Goal: Transaction & Acquisition: Purchase product/service

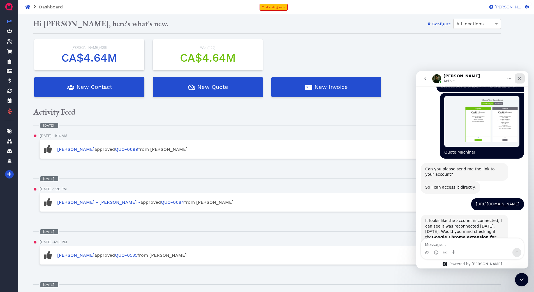
click at [521, 78] on icon "Close" at bounding box center [520, 78] width 4 height 4
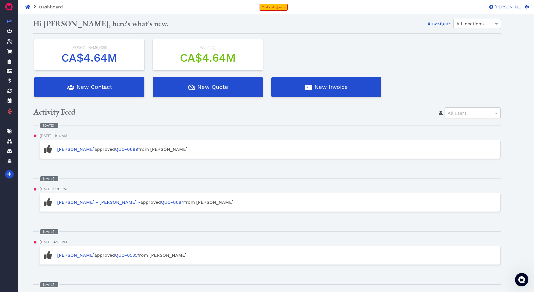
scroll to position [533, 0]
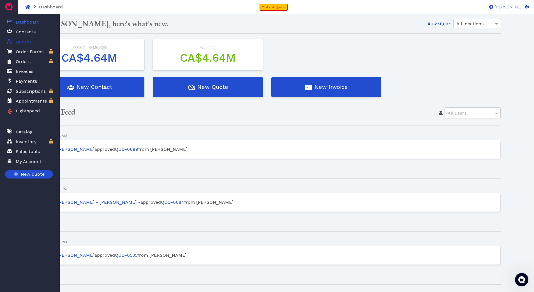
click at [21, 43] on span "Quotes" at bounding box center [24, 42] width 16 height 7
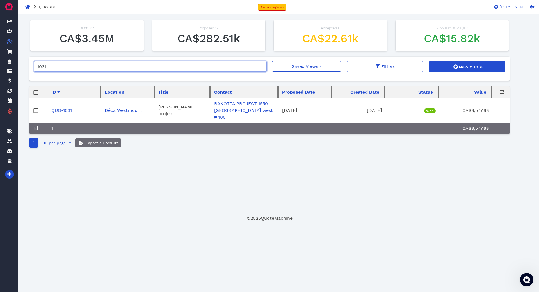
drag, startPoint x: 261, startPoint y: 67, endPoint x: 265, endPoint y: 66, distance: 4.6
click at [263, 66] on input "1031" at bounding box center [150, 66] width 233 height 11
click at [261, 66] on input "1031" at bounding box center [150, 66] width 233 height 11
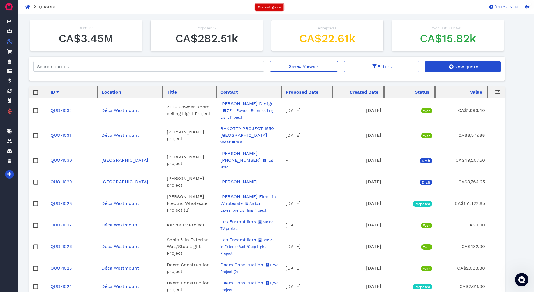
click at [278, 6] on span "Trial ending soon" at bounding box center [269, 7] width 23 height 3
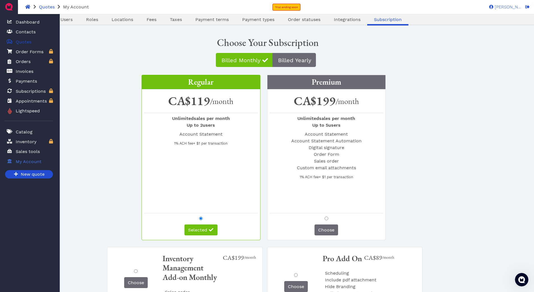
click at [16, 42] on span "Quotes" at bounding box center [24, 42] width 16 height 7
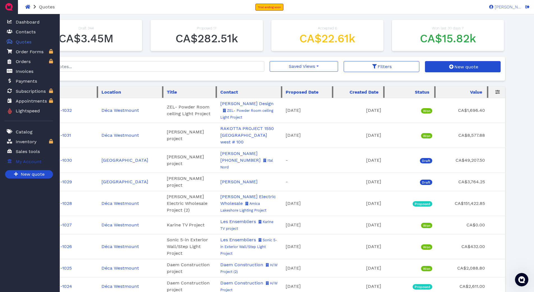
click at [30, 159] on span "My Account" at bounding box center [29, 162] width 26 height 7
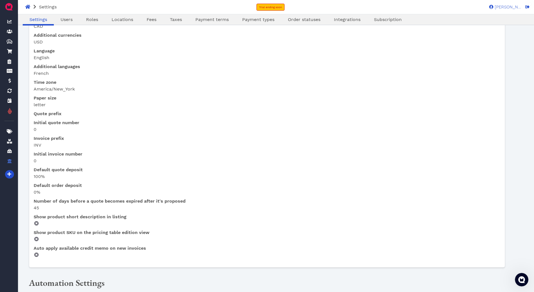
scroll to position [249, 0]
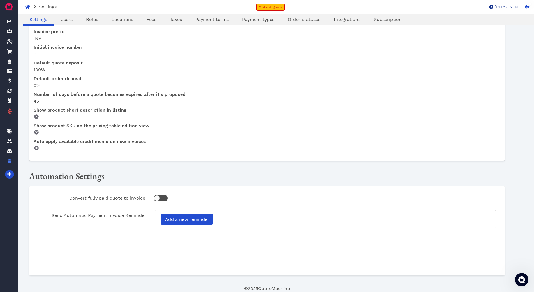
click at [509, 7] on span "[PERSON_NAME]" at bounding box center [508, 7] width 28 height 4
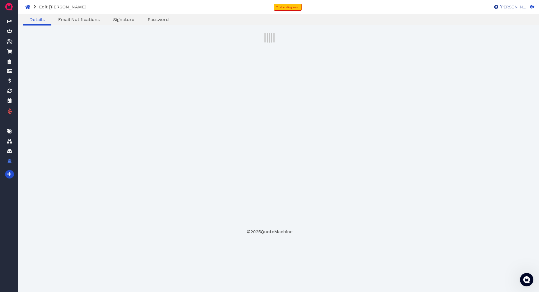
select select "admin"
select select "15"
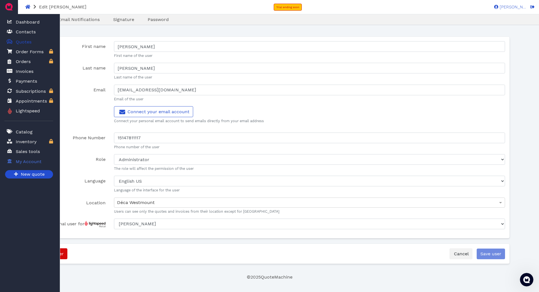
click at [16, 39] on span "Quotes" at bounding box center [24, 42] width 16 height 7
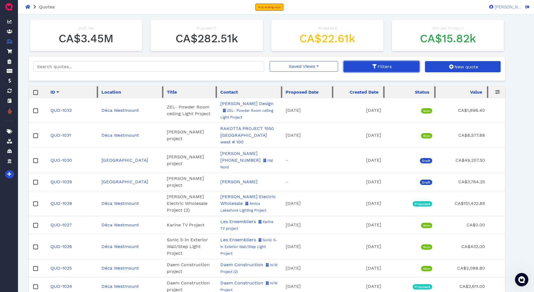
click at [389, 66] on span "Filters" at bounding box center [384, 66] width 15 height 5
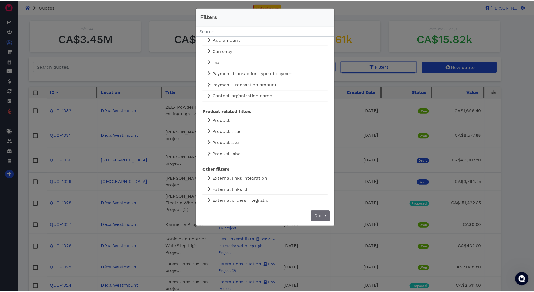
scroll to position [453, 0]
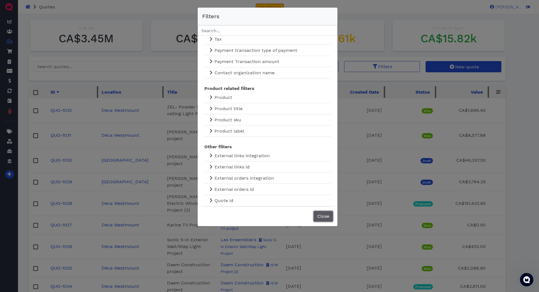
click at [320, 213] on button "Close" at bounding box center [322, 216] width 19 height 11
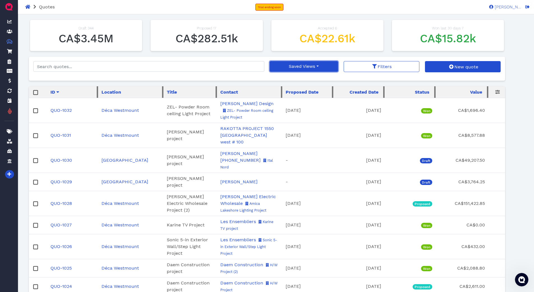
click at [320, 67] on button "Saved Views" at bounding box center [304, 66] width 68 height 11
click at [302, 88] on link "[PERSON_NAME]/Open Quotes" at bounding box center [310, 88] width 81 height 9
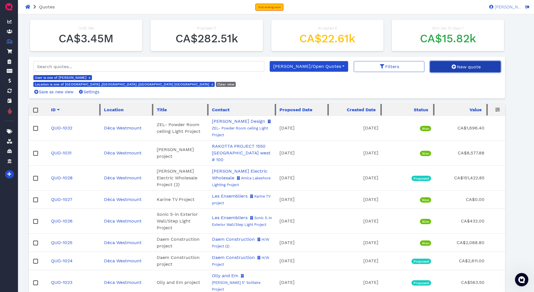
click at [459, 66] on span "New quote" at bounding box center [468, 66] width 25 height 5
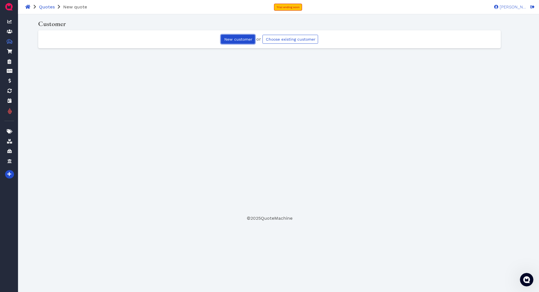
click at [241, 39] on span "New customer" at bounding box center [237, 39] width 29 height 4
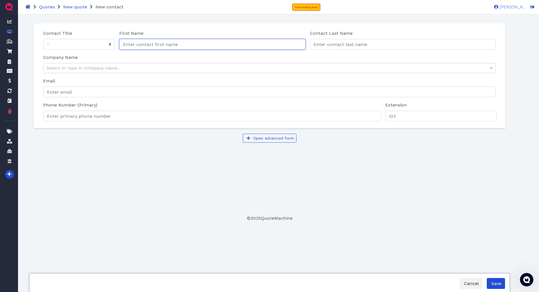
click at [228, 43] on input "First Name" at bounding box center [212, 44] width 186 height 11
type input "RCD"
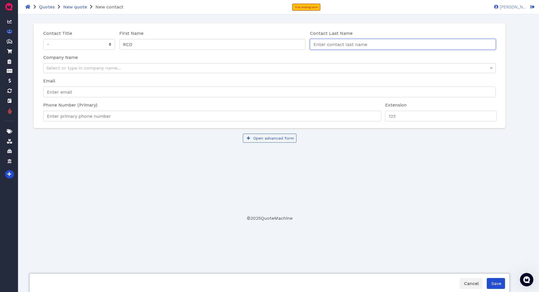
click at [322, 45] on input "Contact Last Name" at bounding box center [403, 44] width 186 height 11
type input "Design"
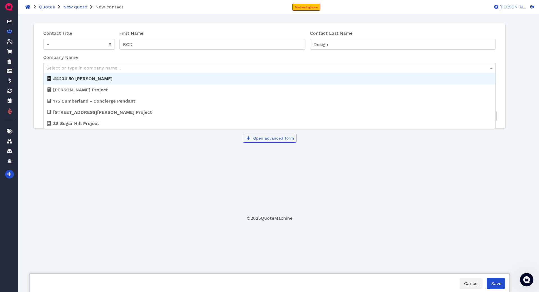
click at [103, 67] on div "Select or type in company name..." at bounding box center [269, 68] width 452 height 10
click at [110, 67] on div "Select or type in company name..." at bounding box center [269, 68] width 452 height 10
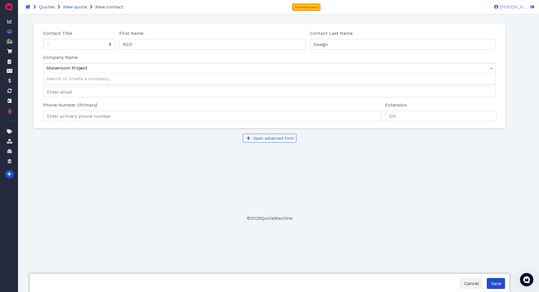
type input "Showroom Project"
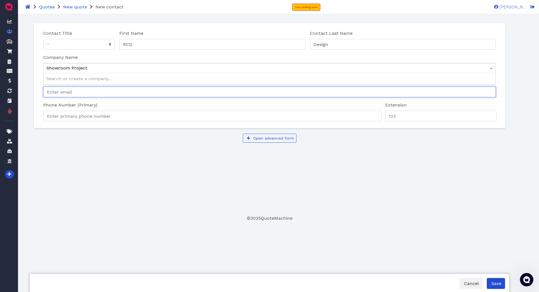
click at [94, 92] on input "Email" at bounding box center [269, 92] width 452 height 11
paste input "[PERSON_NAME][EMAIL_ADDRESS][DOMAIN_NAME]"
type input "[PERSON_NAME][EMAIL_ADDRESS][DOMAIN_NAME]"
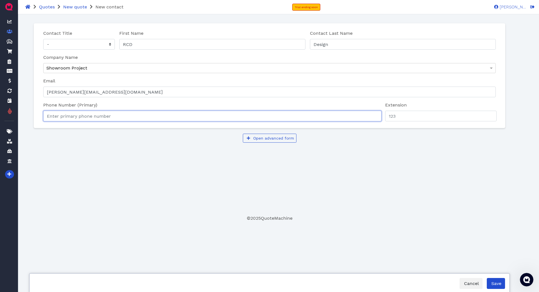
click at [72, 117] on input "Phone Number (Primary)" at bounding box center [212, 116] width 338 height 11
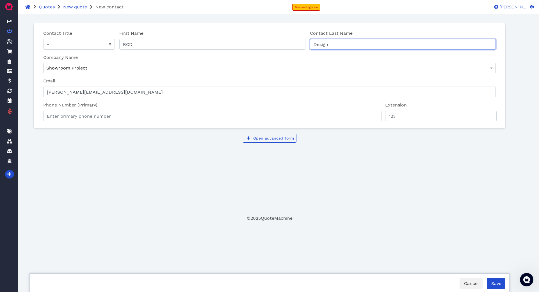
click at [345, 43] on input "Design" at bounding box center [403, 44] width 186 height 11
type input "Design Inc."
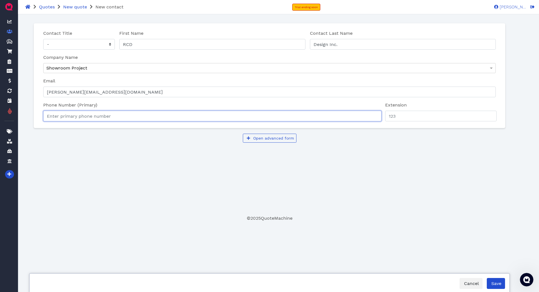
click at [124, 114] on input "Phone Number (Primary)" at bounding box center [212, 116] width 338 height 11
paste input "[PHONE_NUMBER]"
type input "[PHONE_NUMBER]"
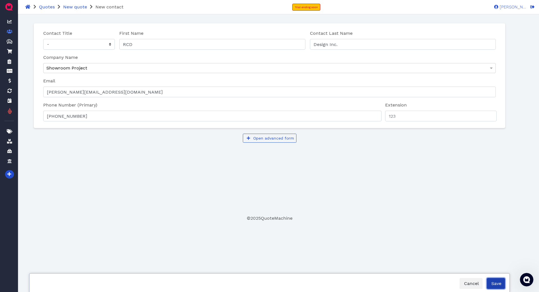
click at [495, 283] on span "Save" at bounding box center [495, 283] width 11 height 5
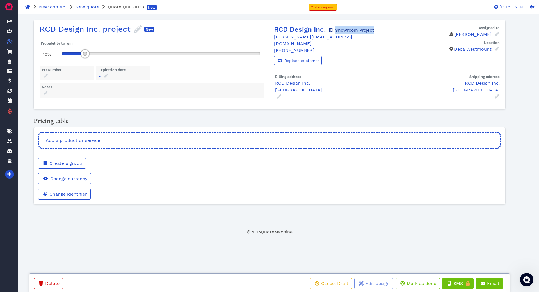
drag, startPoint x: 380, startPoint y: 29, endPoint x: 336, endPoint y: 31, distance: 43.2
click at [336, 31] on h4 "RCD Design Inc. Showroom Project" at bounding box center [330, 30] width 113 height 8
copy link "Showroom Project"
click at [137, 28] on icon at bounding box center [138, 29] width 8 height 8
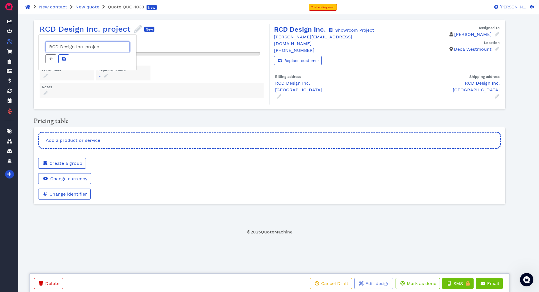
drag, startPoint x: 116, startPoint y: 46, endPoint x: 38, endPoint y: 45, distance: 78.3
click at [38, 45] on div "RCD Design Inc. project" at bounding box center [87, 53] width 98 height 36
paste input "Showroom P"
type input "Showroom Project"
click at [67, 59] on button "Assigned to" at bounding box center [63, 58] width 11 height 9
